Goal: Task Accomplishment & Management: Use online tool/utility

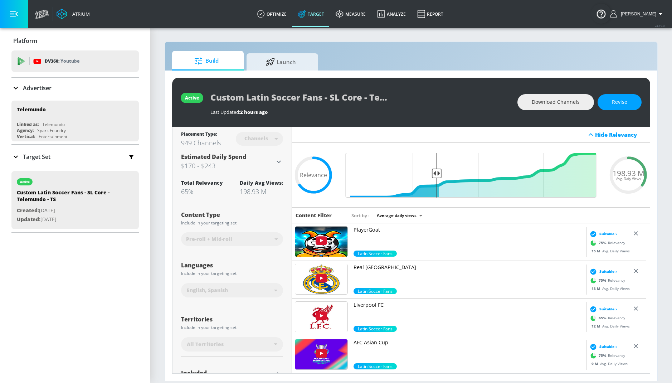
click at [435, 132] on div "Hide Relevancy" at bounding box center [471, 135] width 358 height 16
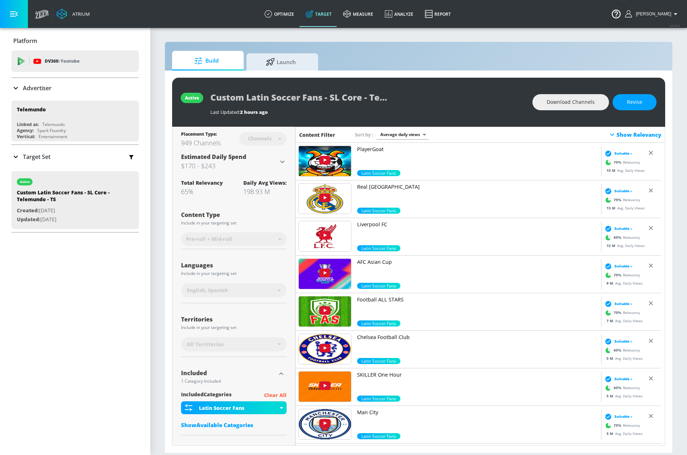
click at [610, 134] on icon at bounding box center [612, 135] width 4 height 3
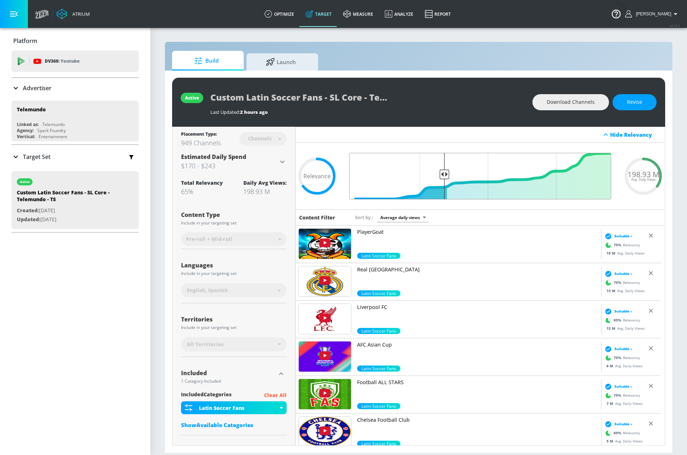
drag, startPoint x: 441, startPoint y: 174, endPoint x: 420, endPoint y: 174, distance: 21.1
click at [420, 174] on input "Final Threshold" at bounding box center [480, 176] width 269 height 47
click at [630, 104] on span "Revise" at bounding box center [634, 102] width 15 height 9
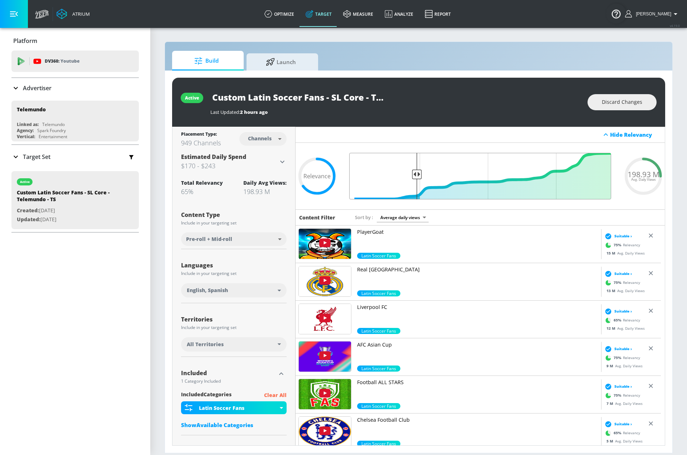
drag, startPoint x: 441, startPoint y: 175, endPoint x: 414, endPoint y: 177, distance: 27.3
click at [414, 177] on input "Final Threshold" at bounding box center [480, 176] width 269 height 47
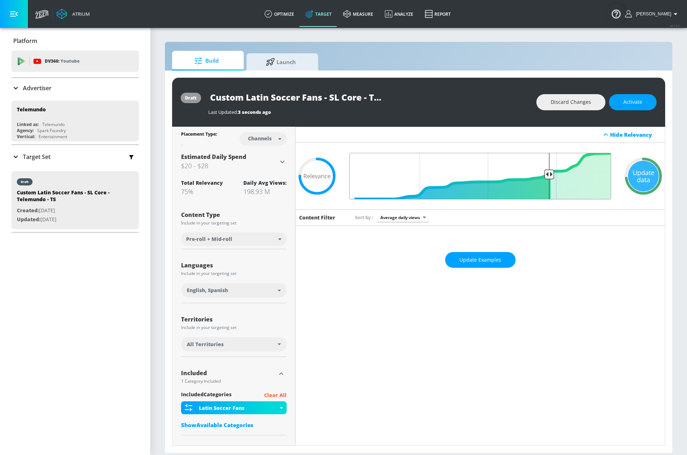
drag, startPoint x: 415, startPoint y: 174, endPoint x: 546, endPoint y: 179, distance: 131.5
click at [546, 179] on input "Final Threshold" at bounding box center [480, 176] width 269 height 47
drag, startPoint x: 543, startPoint y: 174, endPoint x: 575, endPoint y: 177, distance: 32.3
click at [575, 177] on input "Final Threshold" at bounding box center [480, 176] width 269 height 47
click at [582, 108] on button "Discard Changes" at bounding box center [571, 102] width 69 height 16
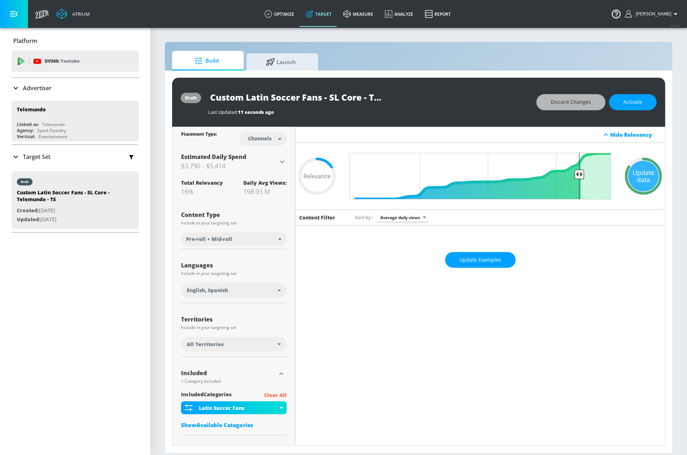
type input "0.65"
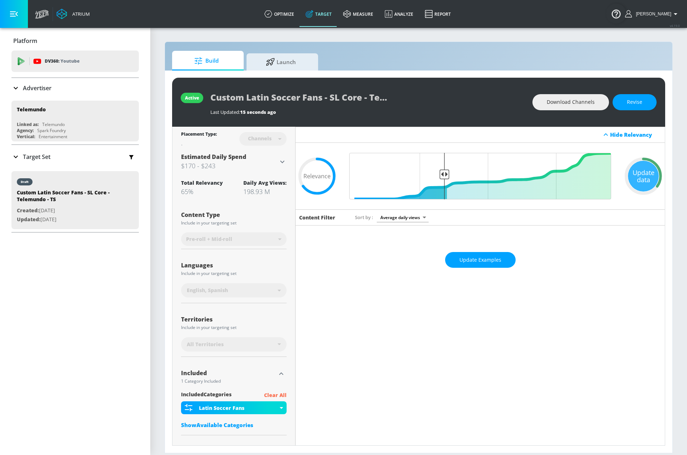
click at [447, 141] on div "Hide Relevancy" at bounding box center [480, 135] width 369 height 16
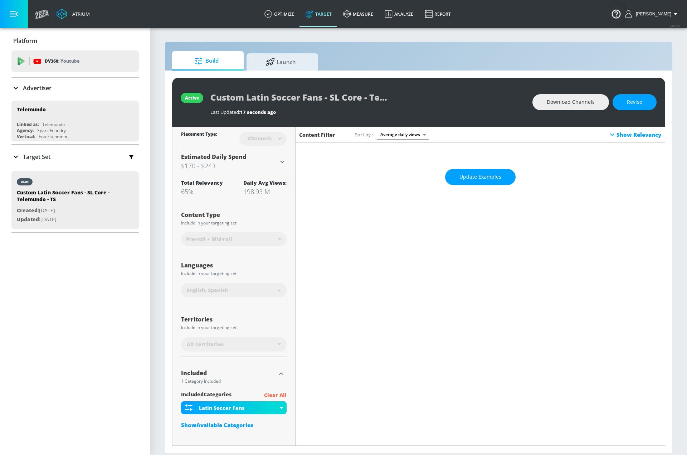
click at [608, 135] on icon at bounding box center [612, 134] width 9 height 9
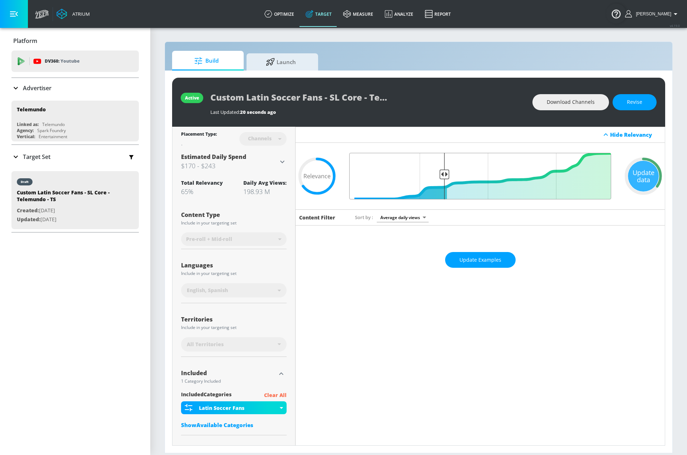
drag, startPoint x: 444, startPoint y: 177, endPoint x: 451, endPoint y: 177, distance: 7.2
click at [451, 177] on input "Final Threshold" at bounding box center [480, 176] width 269 height 47
click at [634, 103] on span "Revise" at bounding box center [634, 102] width 15 height 9
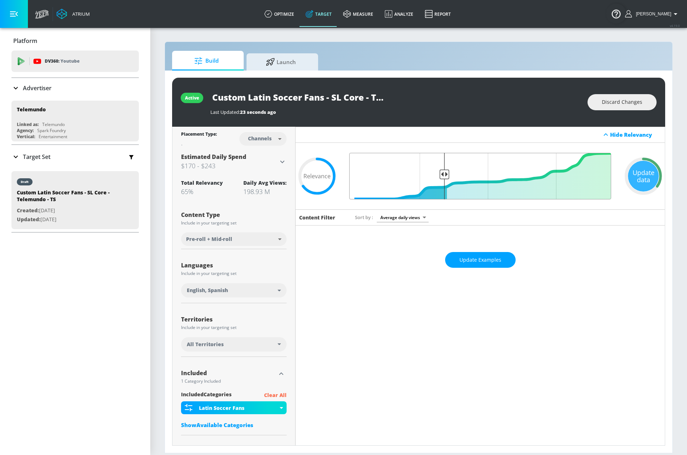
click at [444, 174] on input "Final Threshold" at bounding box center [480, 176] width 269 height 47
click at [446, 174] on input "Final Threshold" at bounding box center [480, 176] width 269 height 47
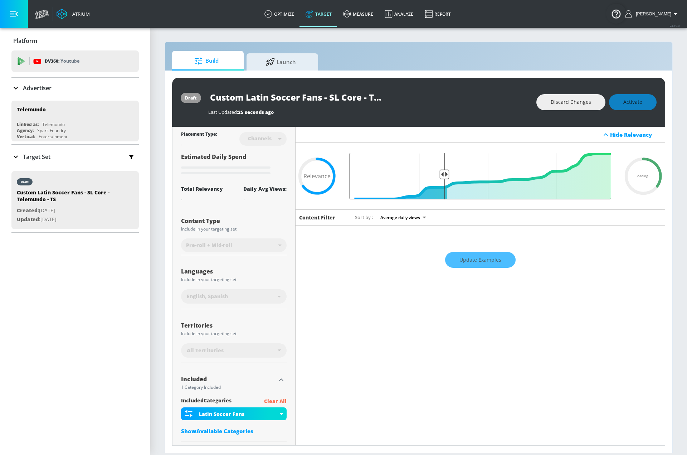
click at [442, 176] on input "Final Threshold" at bounding box center [480, 176] width 269 height 47
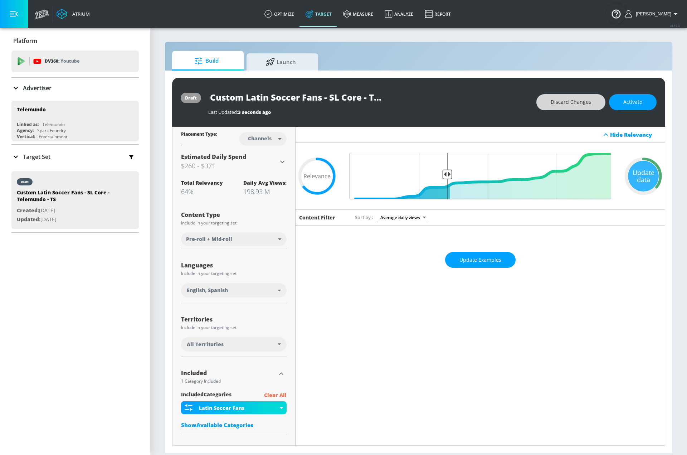
click at [577, 105] on span "Discard Changes" at bounding box center [571, 102] width 40 height 9
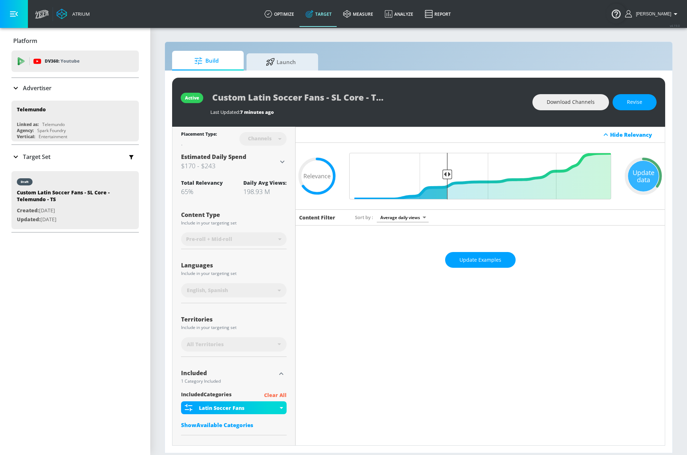
type input "0.65"
